Goal: Information Seeking & Learning: Learn about a topic

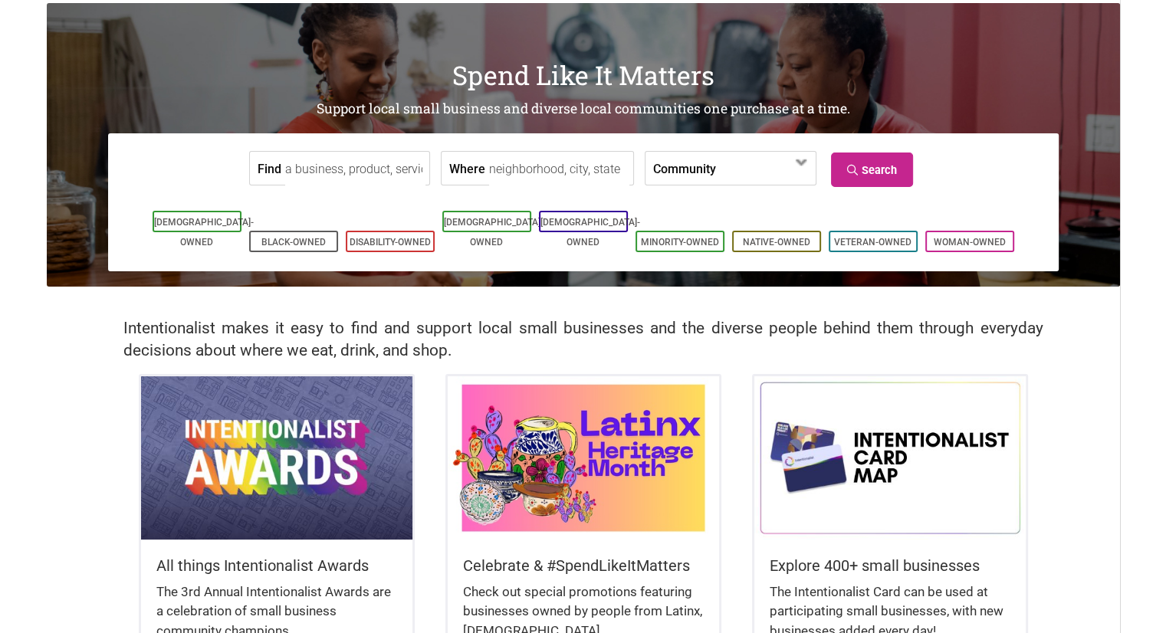
scroll to position [55, 0]
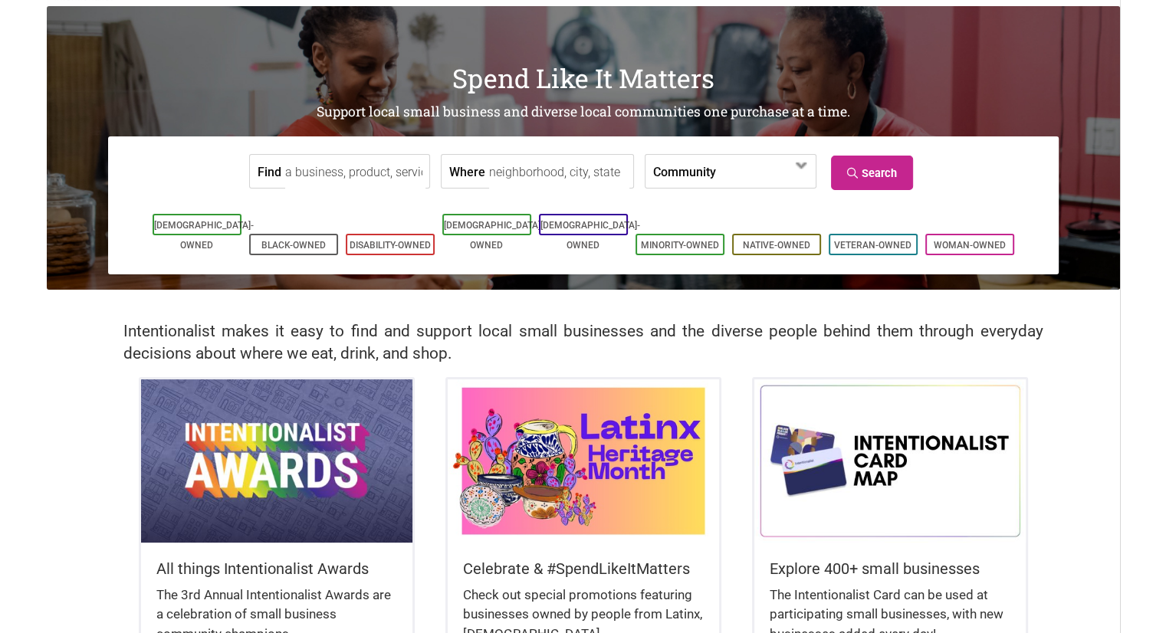
click at [663, 171] on label "Community" at bounding box center [684, 171] width 63 height 33
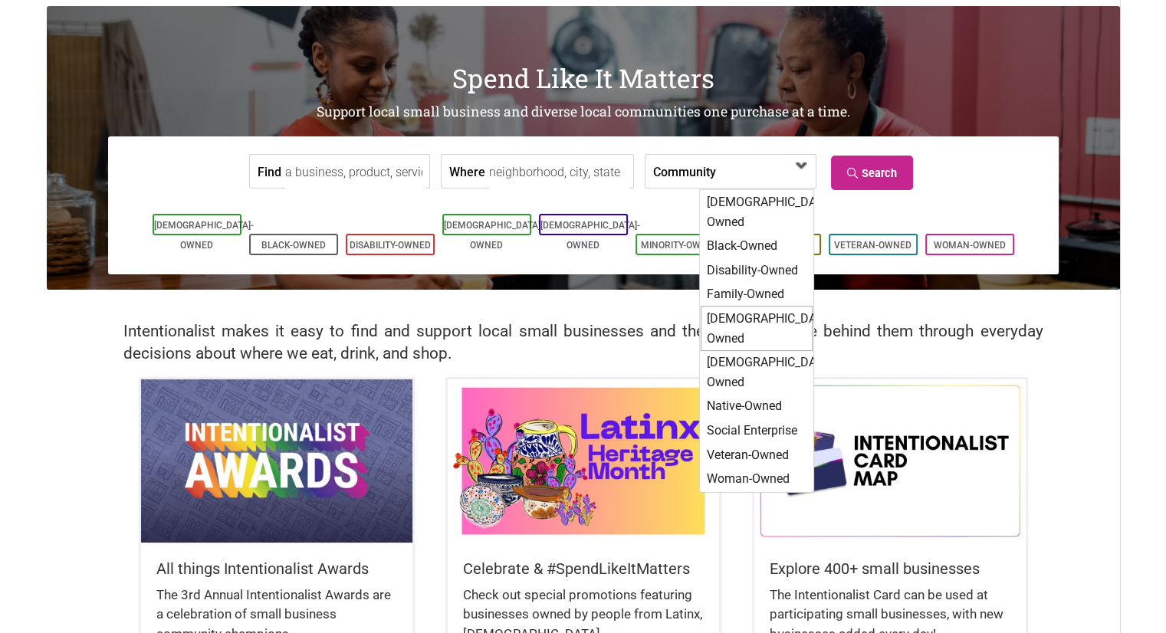
click at [763, 306] on div "[DEMOGRAPHIC_DATA]-Owned" at bounding box center [756, 328] width 112 height 45
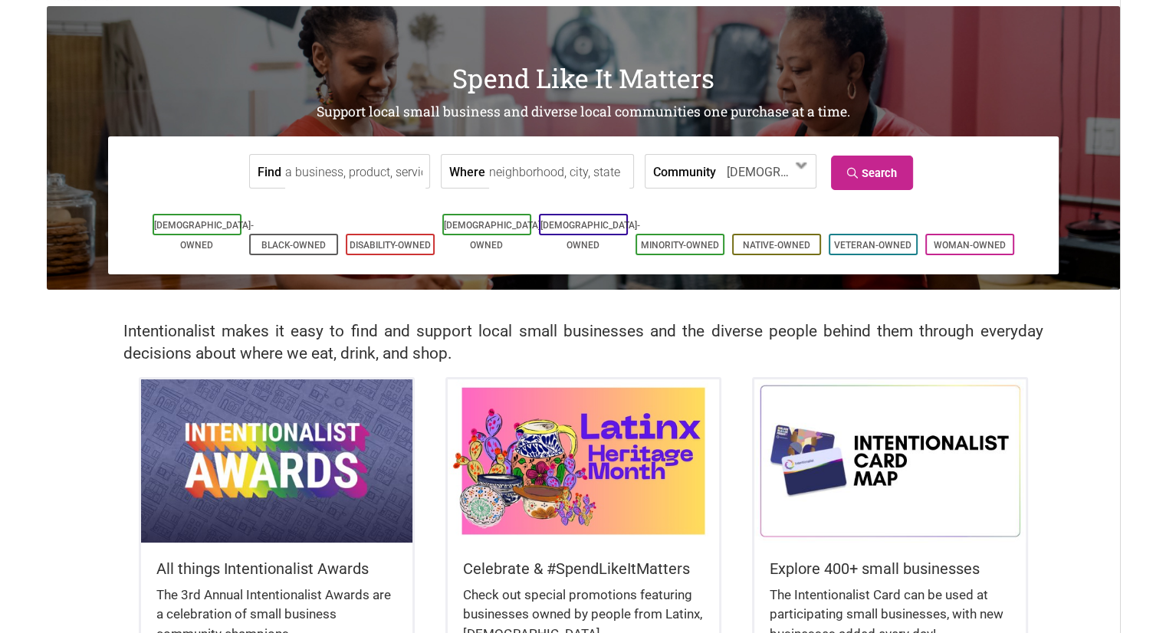
click at [570, 176] on input "Where" at bounding box center [559, 172] width 140 height 34
click at [570, 176] on input "[US_STATE]" at bounding box center [559, 172] width 140 height 34
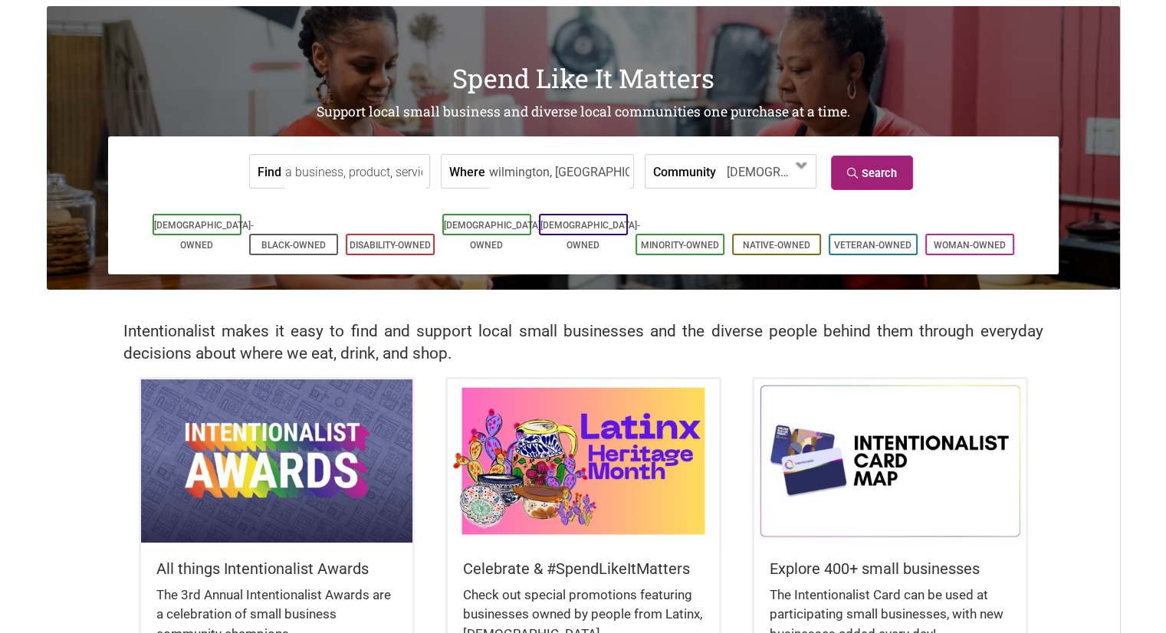
type input "wilmington, [GEOGRAPHIC_DATA]"
click at [864, 167] on link "Search" at bounding box center [872, 173] width 82 height 34
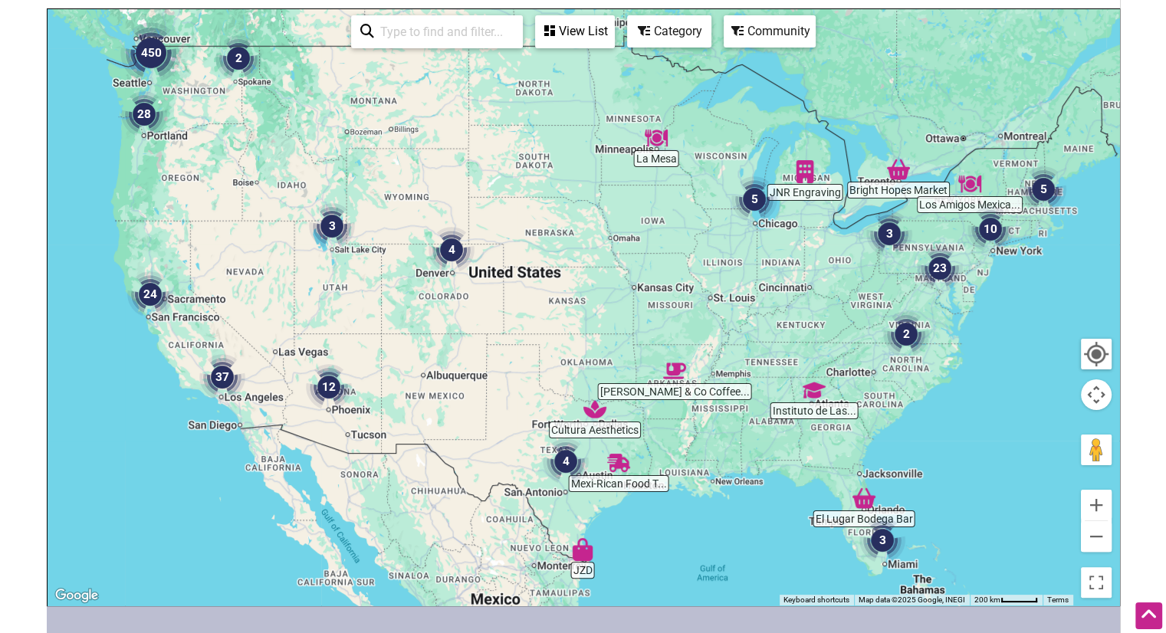
scroll to position [205, 0]
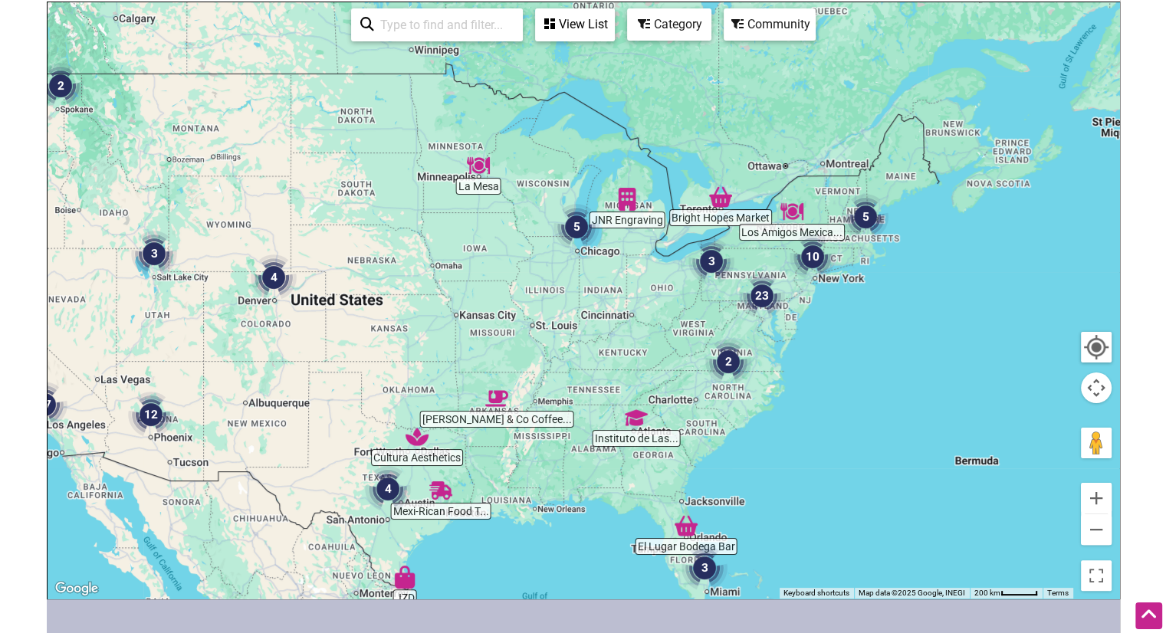
drag, startPoint x: 1018, startPoint y: 302, endPoint x: 822, endPoint y: 343, distance: 199.6
click at [822, 343] on div at bounding box center [583, 300] width 1071 height 596
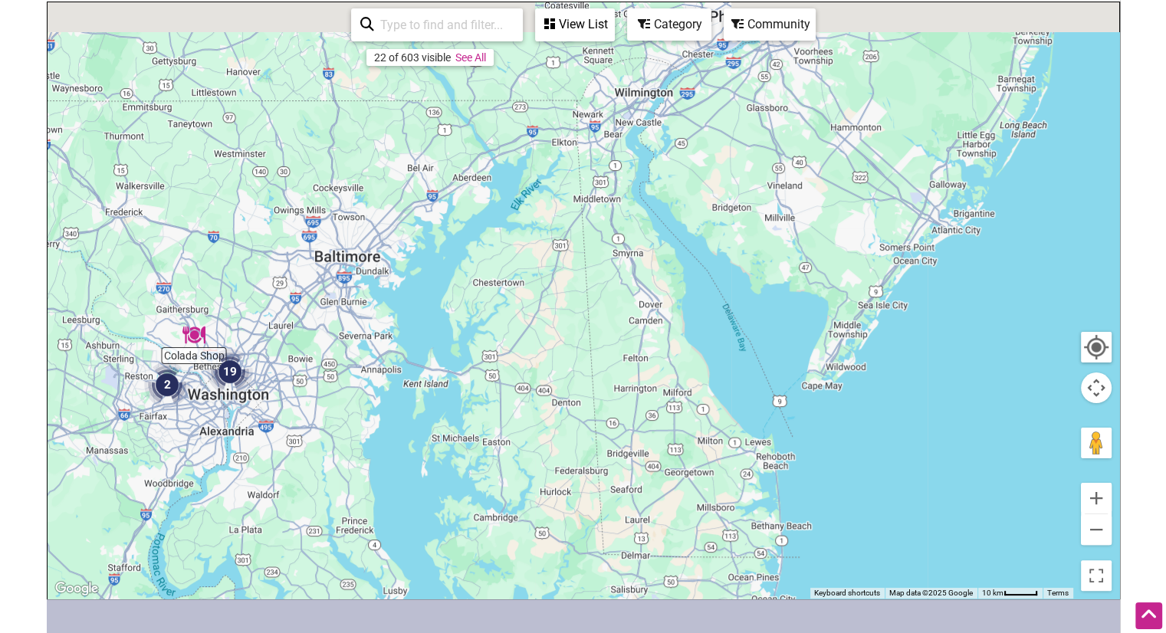
drag, startPoint x: 647, startPoint y: 159, endPoint x: 614, endPoint y: 369, distance: 213.3
click at [614, 369] on div at bounding box center [583, 300] width 1071 height 596
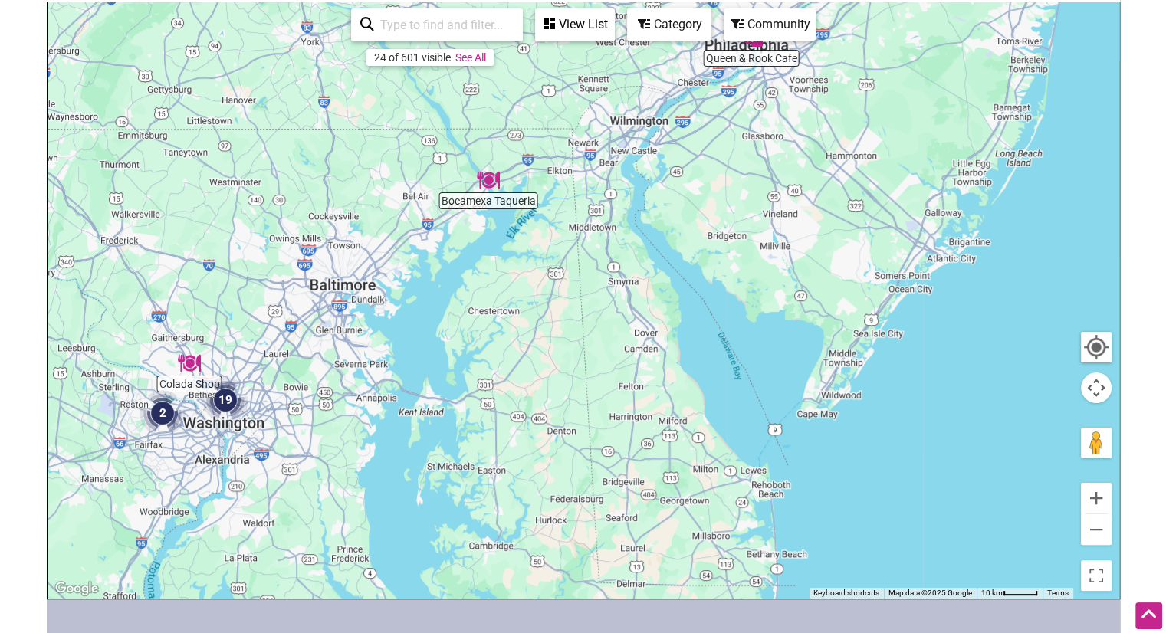
click at [195, 363] on img "Colada Shop" at bounding box center [189, 363] width 23 height 23
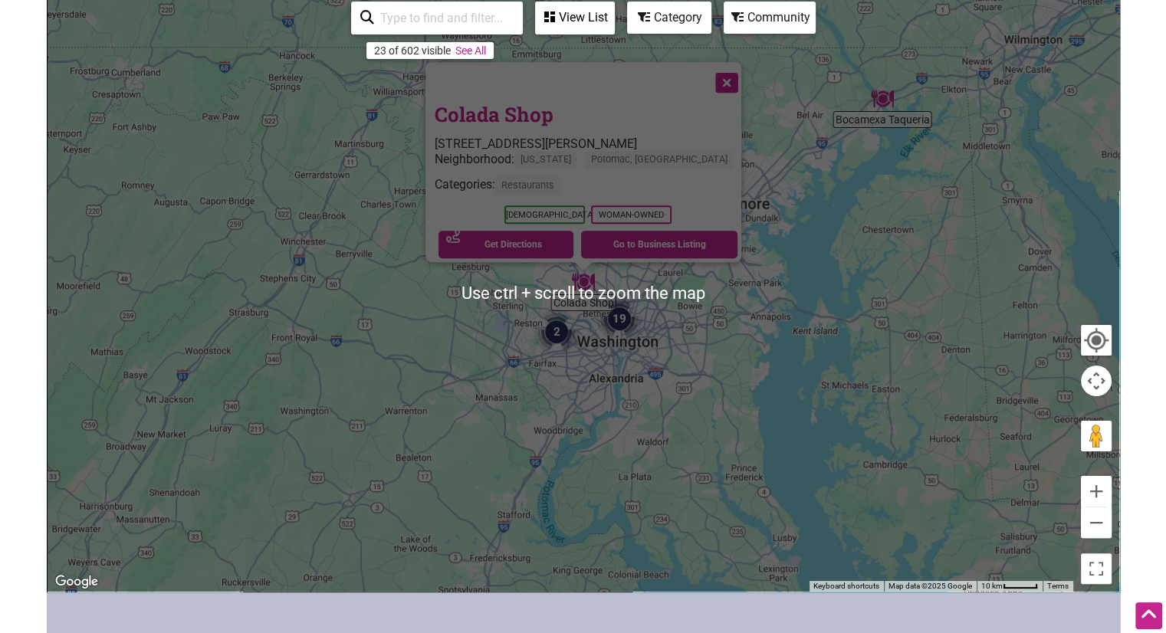
scroll to position [207, 0]
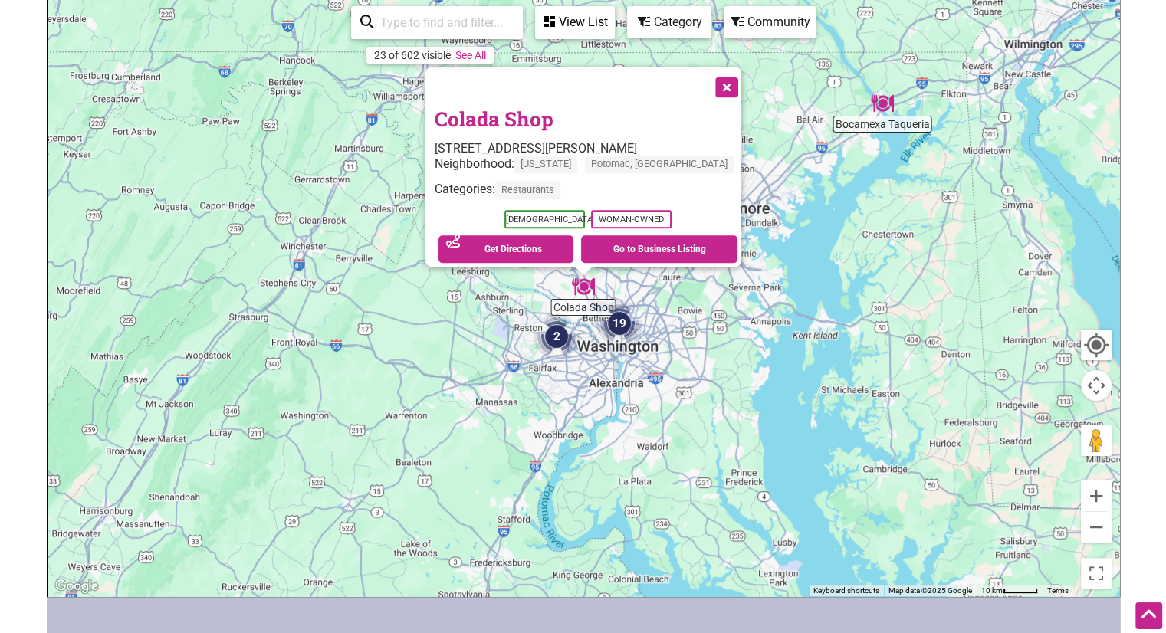
click at [618, 325] on img "19" at bounding box center [619, 323] width 46 height 46
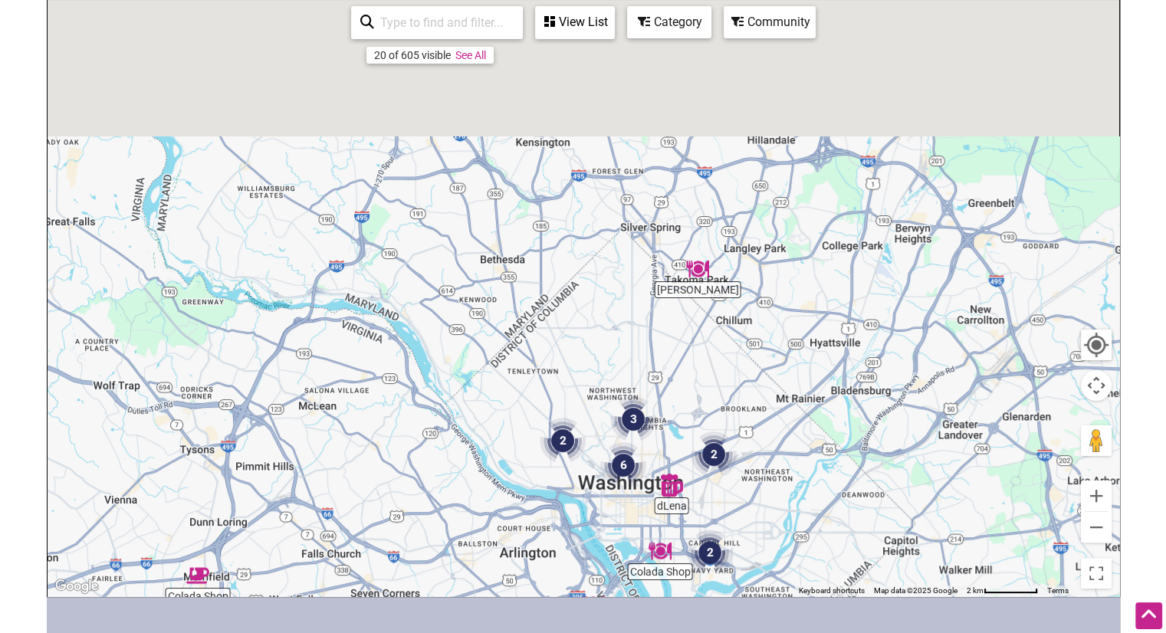
drag, startPoint x: 395, startPoint y: 91, endPoint x: 544, endPoint y: 568, distance: 499.6
click at [544, 568] on div "To navigate, press the arrow keys." at bounding box center [583, 298] width 1071 height 596
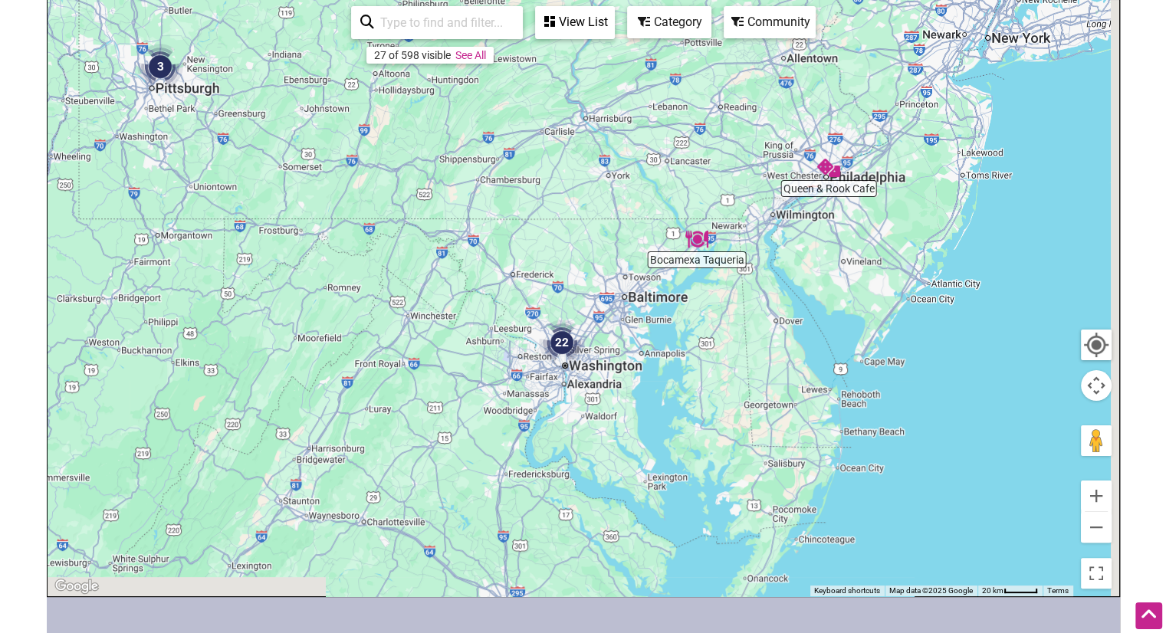
drag, startPoint x: 972, startPoint y: 359, endPoint x: 635, endPoint y: 325, distance: 339.0
click at [635, 325] on div "To navigate, press the arrow keys." at bounding box center [583, 298] width 1071 height 596
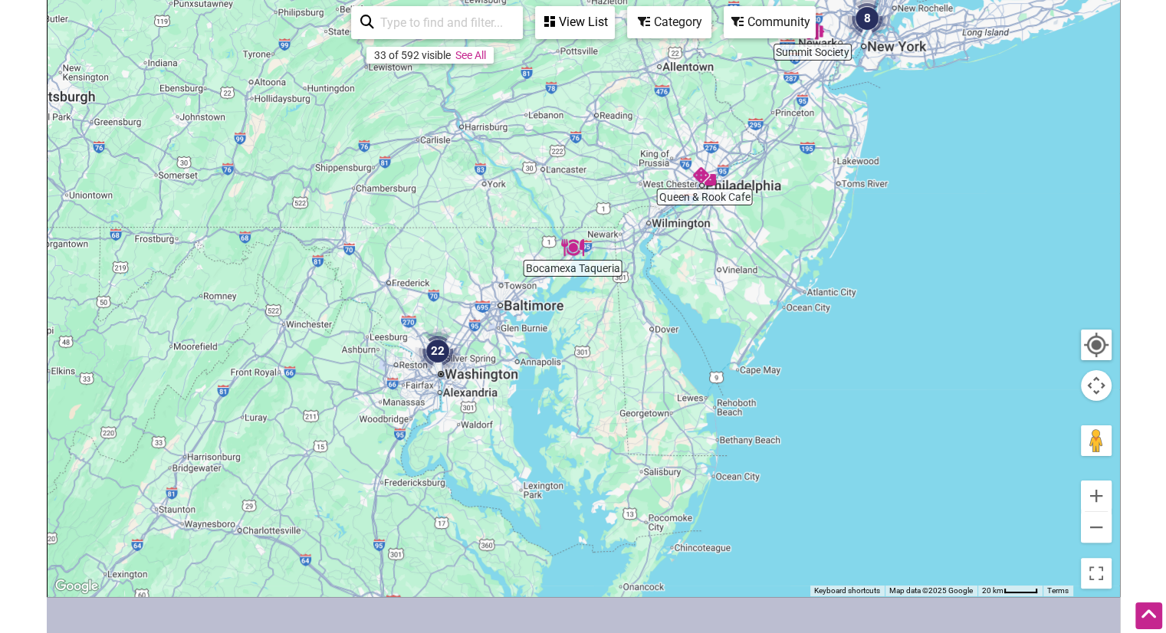
click at [706, 177] on img "Queen & Rook Cafe" at bounding box center [704, 176] width 23 height 23
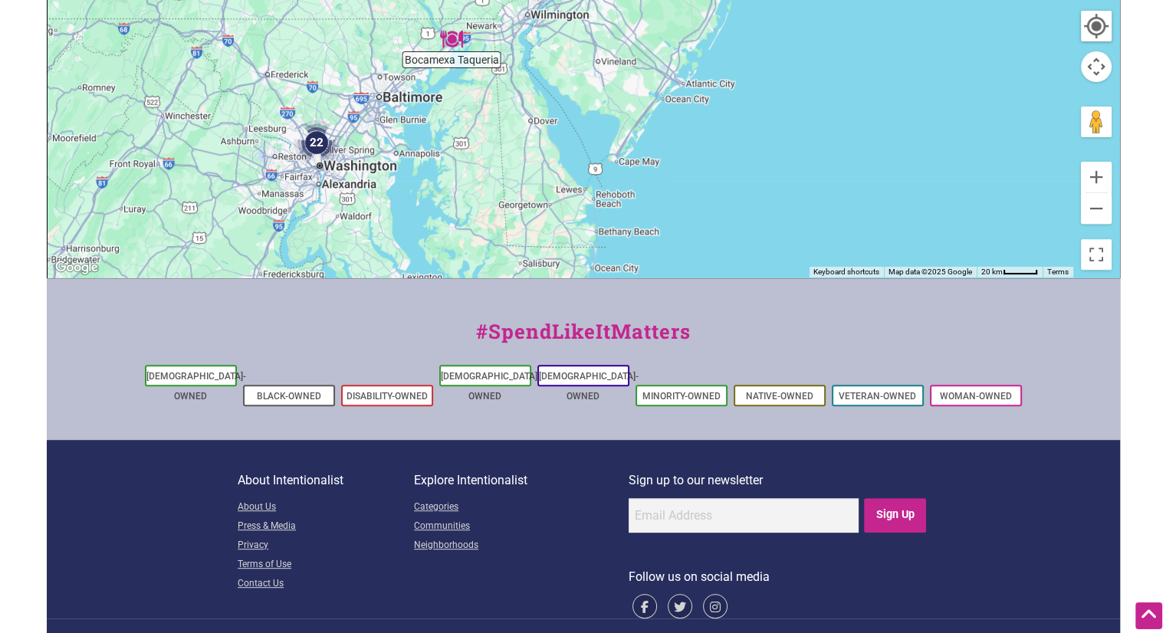
scroll to position [524, 0]
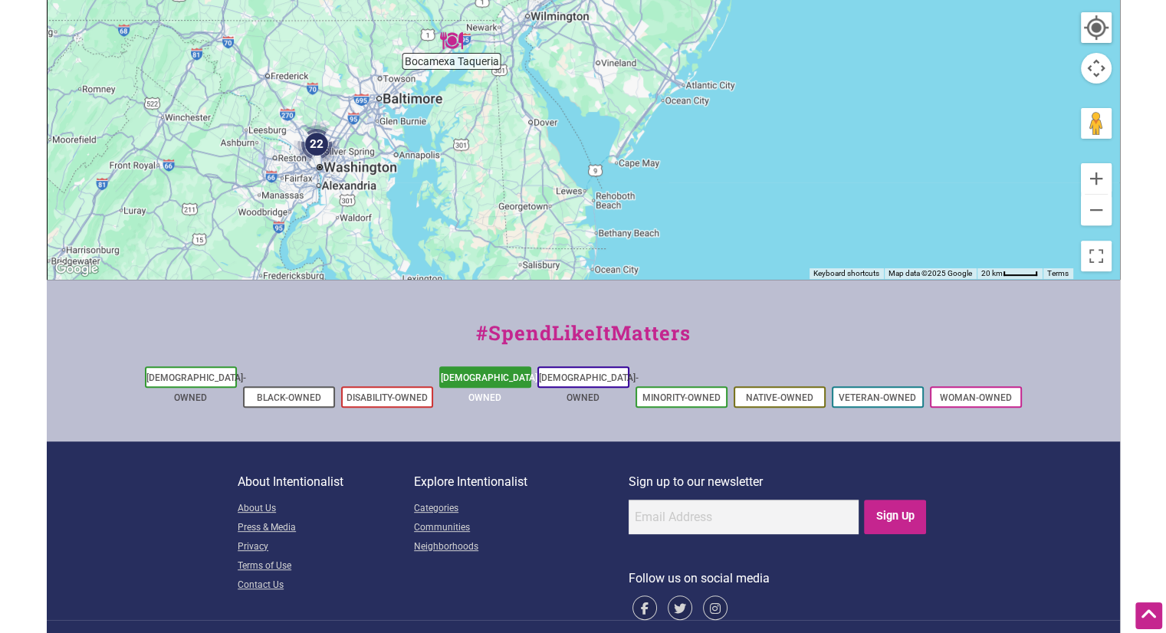
click at [484, 378] on link "[DEMOGRAPHIC_DATA]-Owned" at bounding box center [491, 387] width 100 height 31
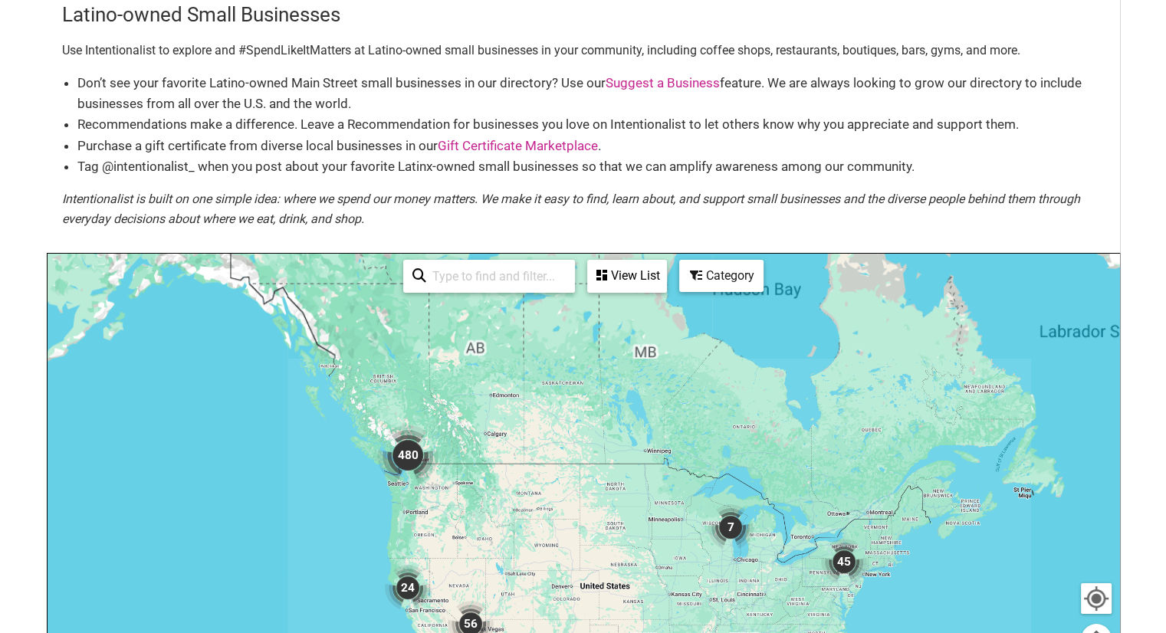
scroll to position [61, 0]
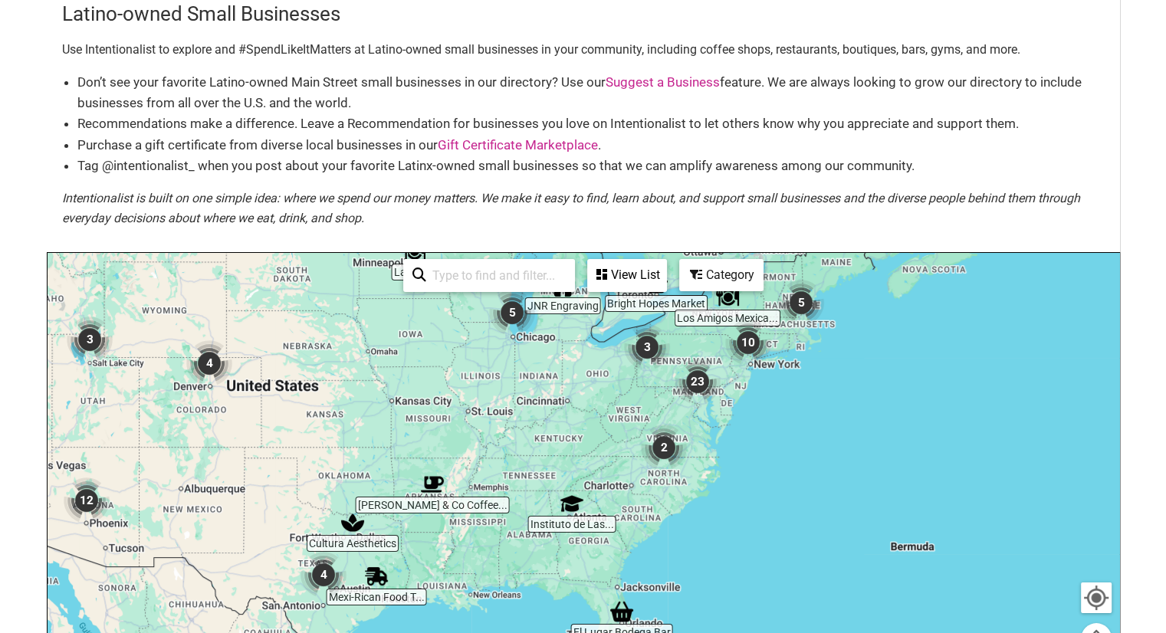
drag, startPoint x: 677, startPoint y: 565, endPoint x: 408, endPoint y: 419, distance: 306.6
click at [408, 419] on div at bounding box center [583, 551] width 1071 height 596
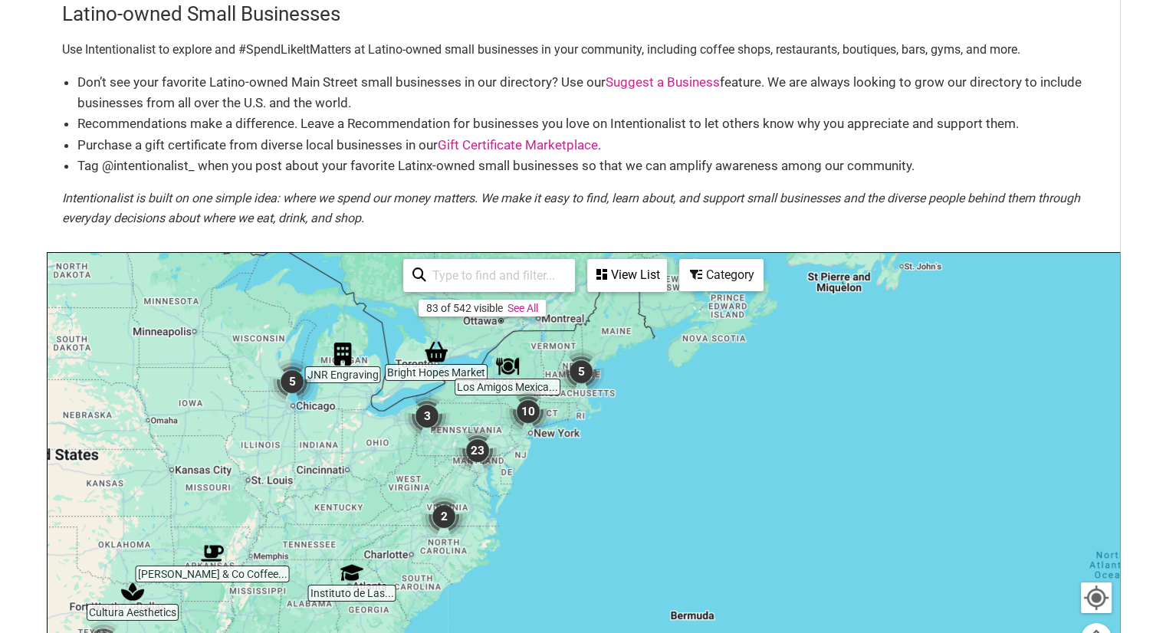
drag, startPoint x: 549, startPoint y: 446, endPoint x: 340, endPoint y: 528, distance: 224.7
click at [340, 528] on div at bounding box center [583, 551] width 1071 height 596
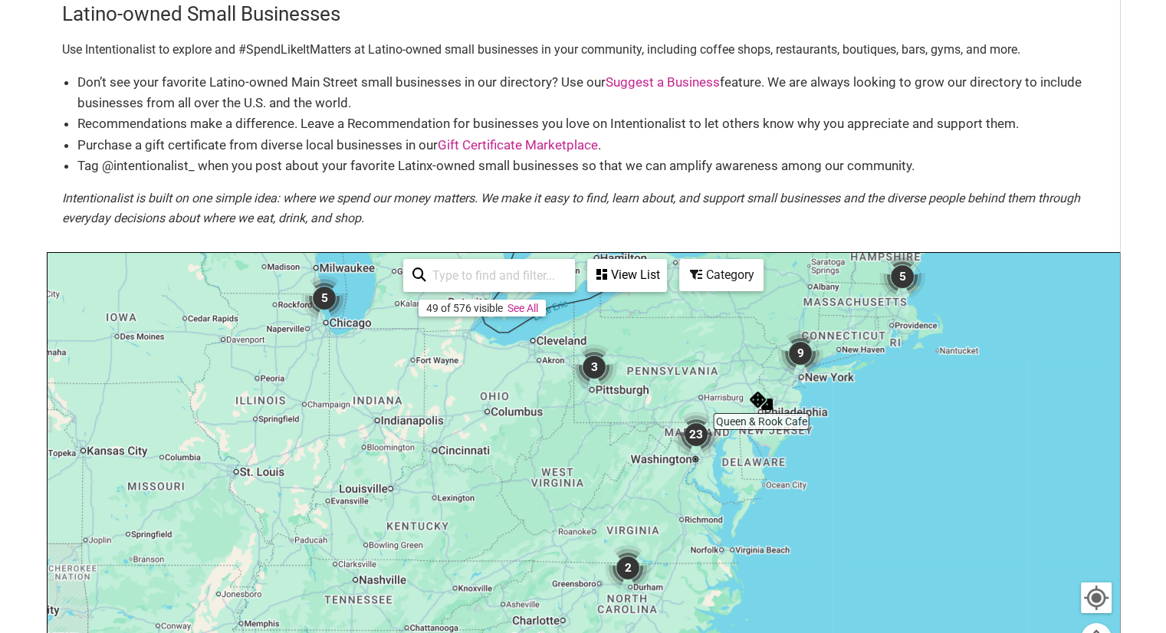
drag, startPoint x: 431, startPoint y: 489, endPoint x: 697, endPoint y: 516, distance: 266.5
click at [697, 516] on div at bounding box center [583, 551] width 1071 height 596
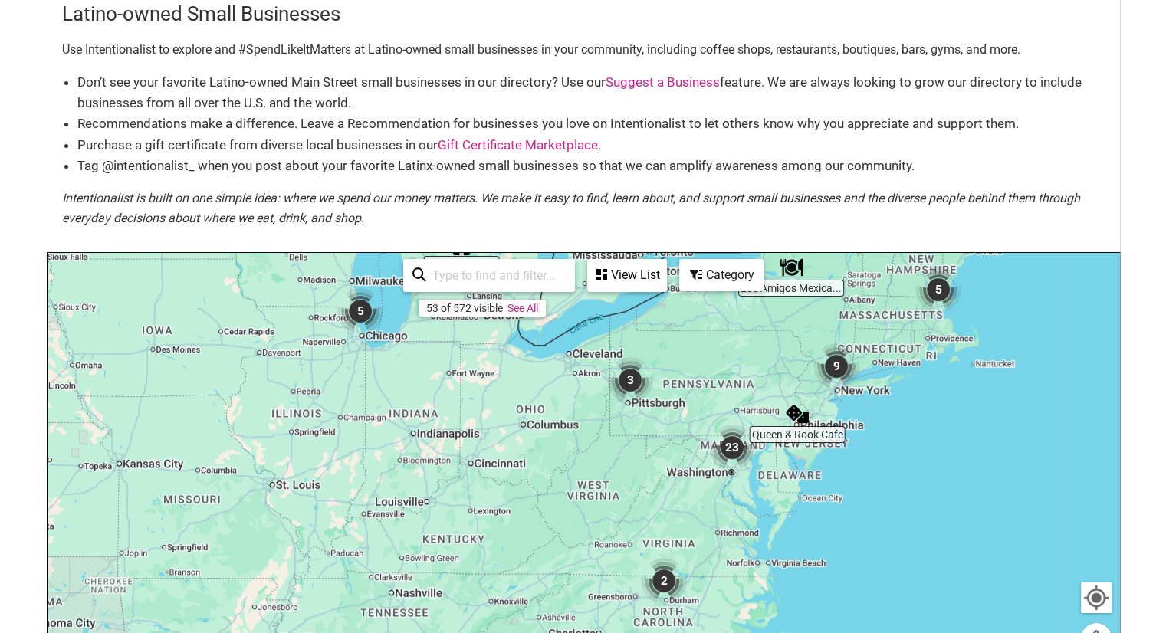
click at [358, 389] on div at bounding box center [583, 551] width 1071 height 596
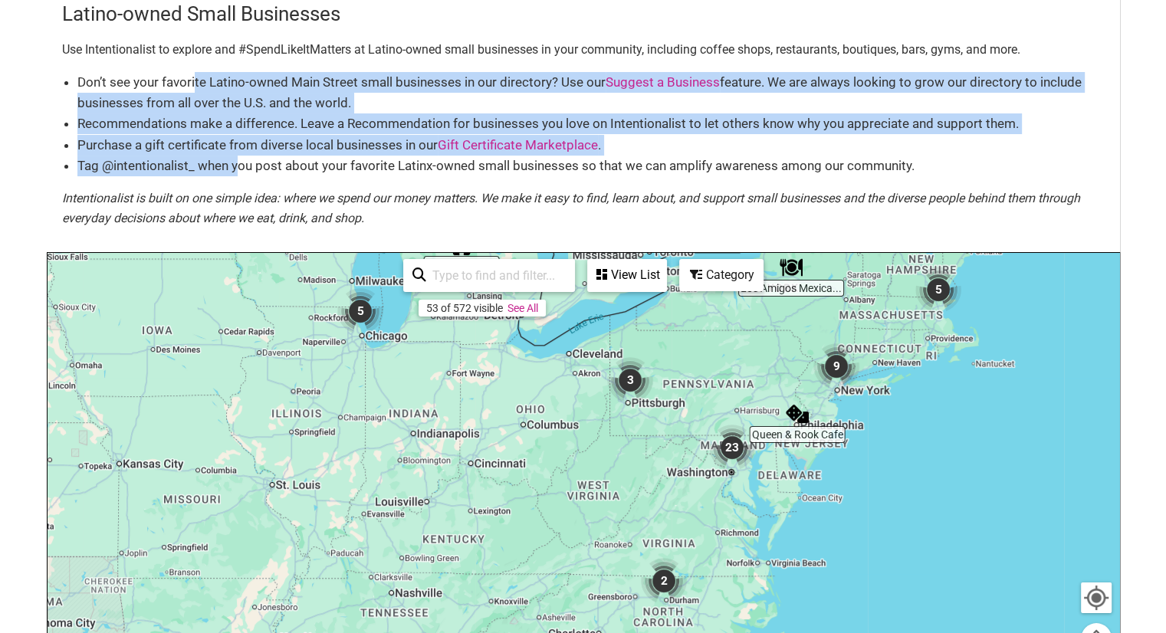
drag, startPoint x: 217, startPoint y: 133, endPoint x: 243, endPoint y: 162, distance: 39.1
click at [243, 162] on div "Latino-owned Small Businesses Use Intentionalist to explore and #SpendLikeItMat…" at bounding box center [583, 120] width 1042 height 240
click at [243, 162] on li "Tag @intentionalist_ when you post about your favorite Latinx-owned small busin…" at bounding box center [590, 166] width 1027 height 21
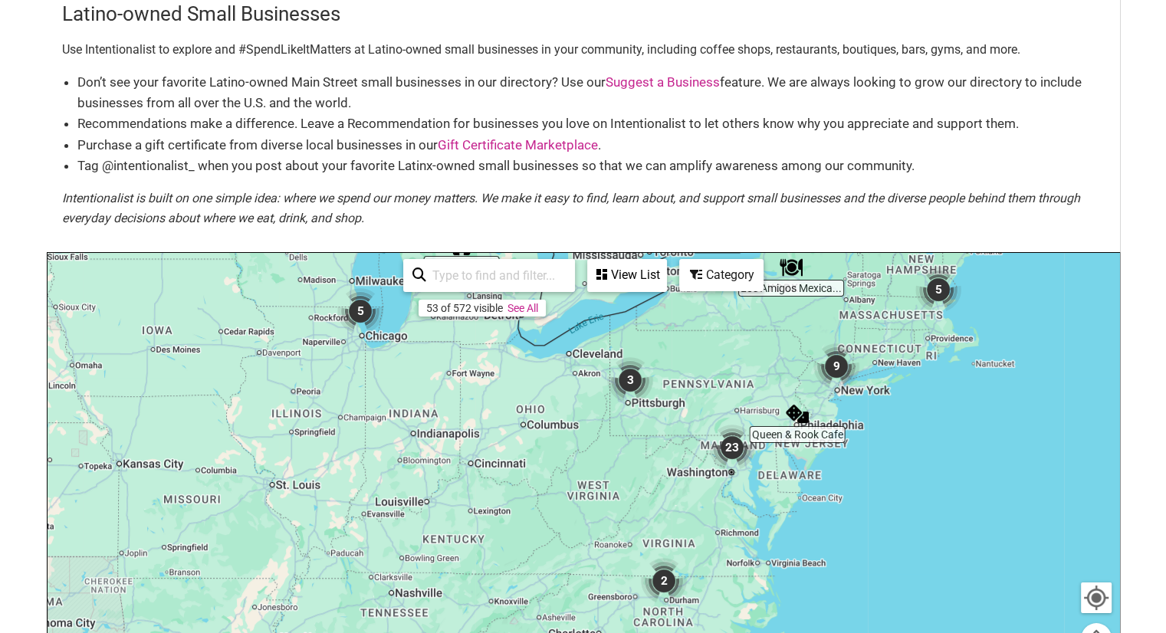
scroll to position [0, 0]
